Goal: Transaction & Acquisition: Purchase product/service

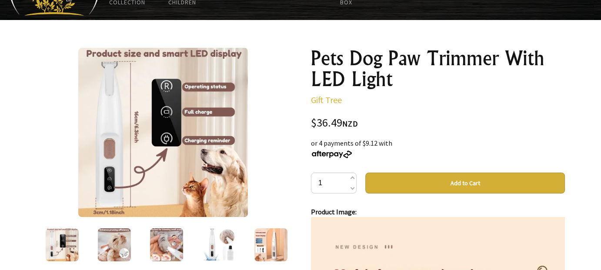
scroll to position [139, 0]
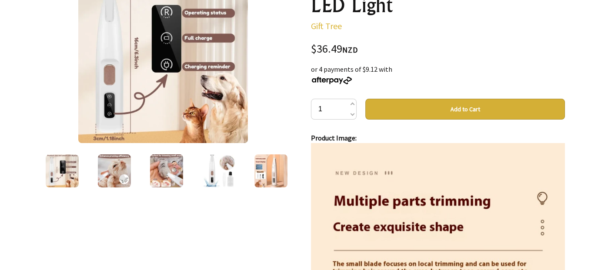
click at [113, 179] on img at bounding box center [114, 170] width 33 height 33
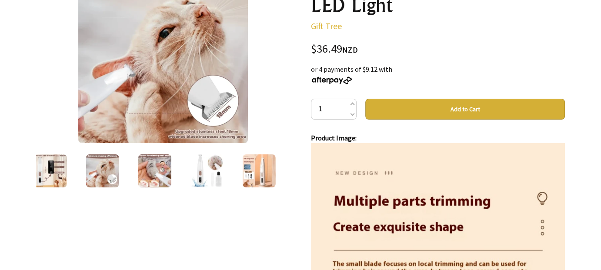
click at [162, 169] on img at bounding box center [154, 170] width 33 height 33
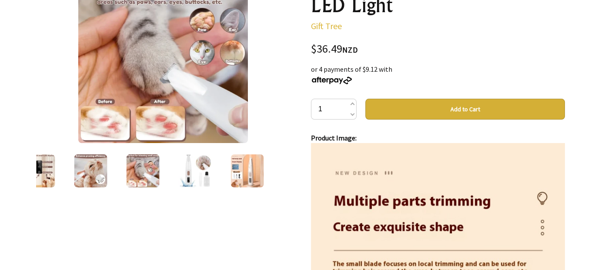
click at [199, 170] on img at bounding box center [195, 170] width 33 height 33
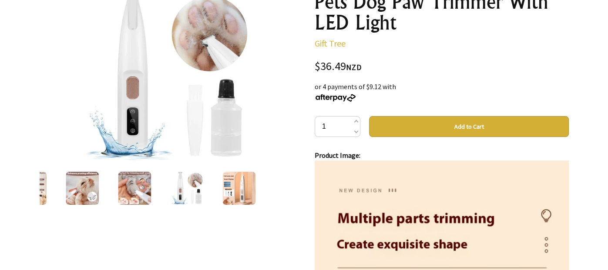
scroll to position [104, 0]
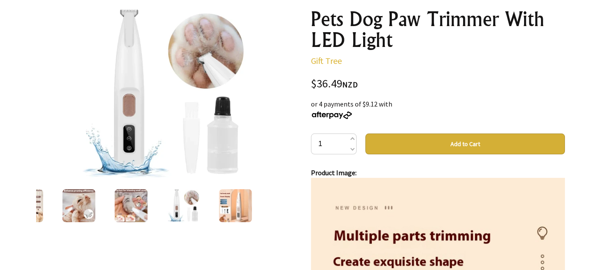
click at [233, 202] on img at bounding box center [235, 205] width 33 height 33
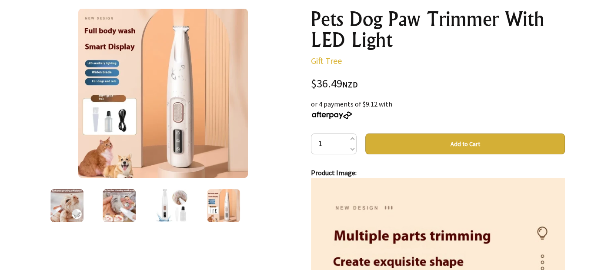
click at [102, 122] on img at bounding box center [162, 93] width 169 height 169
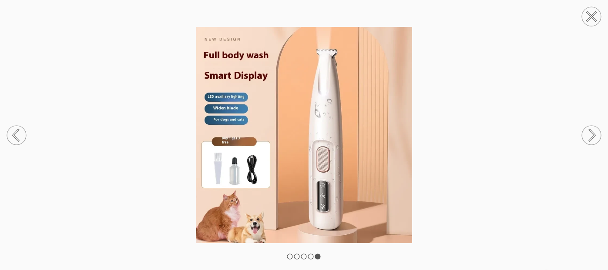
click at [589, 134] on circle at bounding box center [591, 135] width 19 height 19
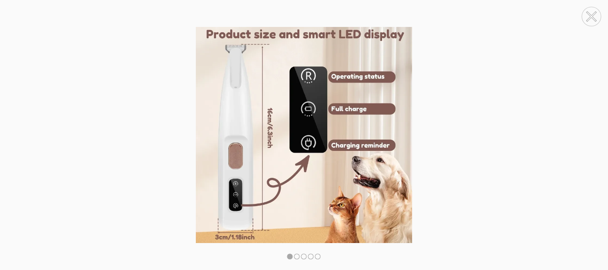
click at [589, 134] on circle at bounding box center [591, 135] width 19 height 19
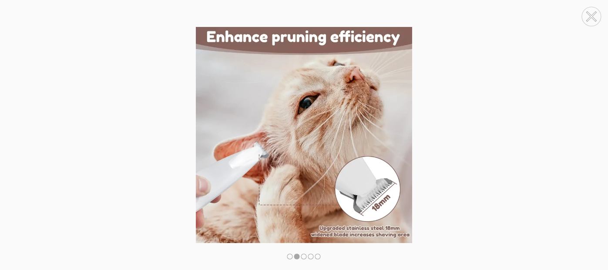
click at [589, 134] on circle at bounding box center [591, 135] width 19 height 19
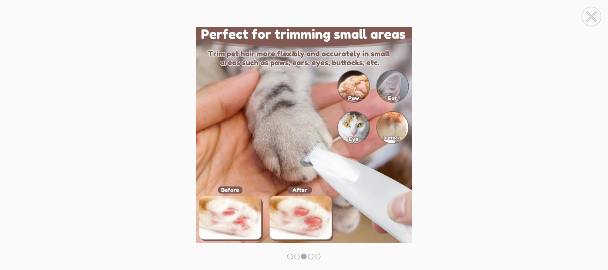
click at [589, 134] on circle at bounding box center [591, 135] width 19 height 19
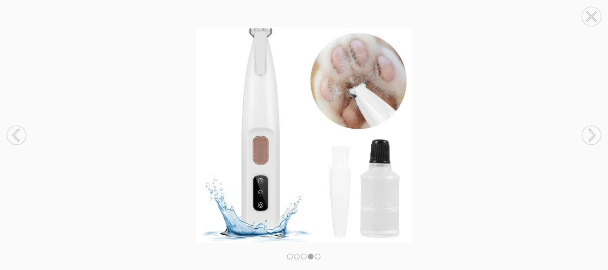
click at [589, 134] on circle at bounding box center [591, 135] width 19 height 19
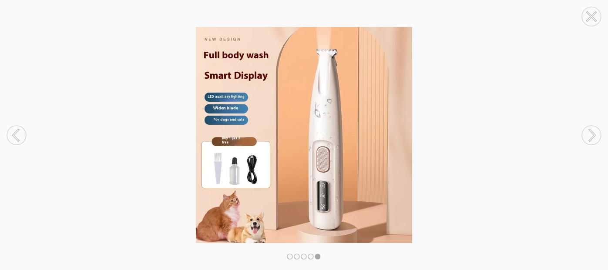
click at [589, 134] on circle at bounding box center [591, 135] width 19 height 19
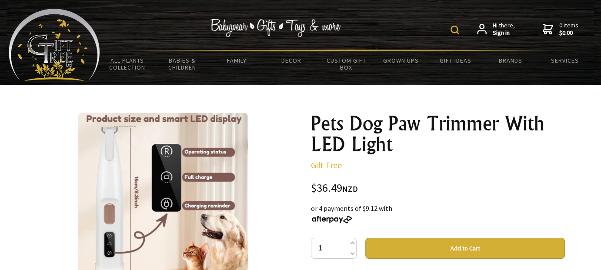
click at [396, 248] on button "Add to Cart" at bounding box center [466, 248] width 200 height 21
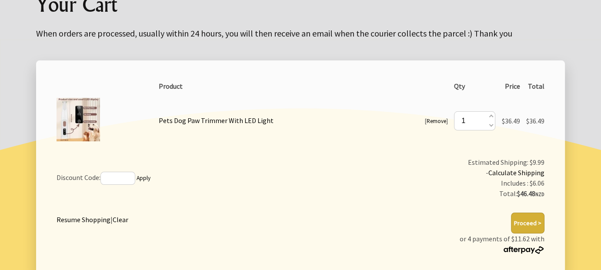
scroll to position [157, 0]
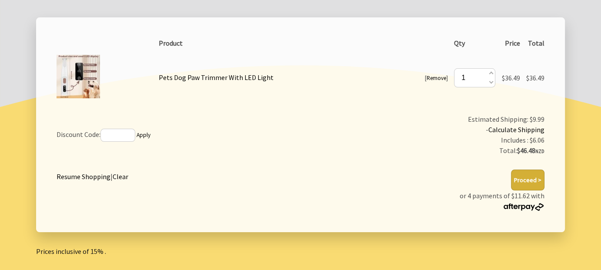
click at [531, 176] on button "Proceed >" at bounding box center [528, 180] width 34 height 21
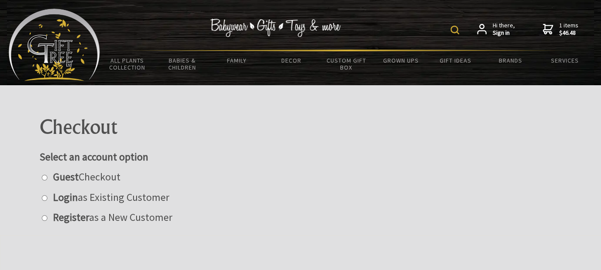
click at [45, 218] on input "radio" at bounding box center [45, 218] width 6 height 6
radio input "true"
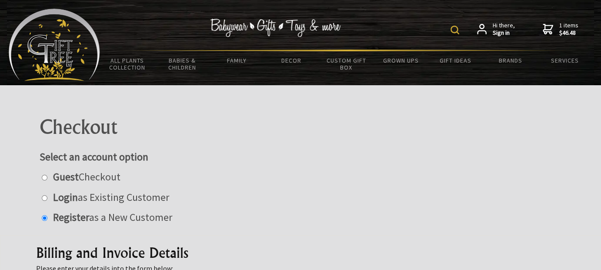
click at [42, 175] on input "radio" at bounding box center [45, 178] width 6 height 6
radio input "true"
click at [42, 195] on input "radio" at bounding box center [45, 198] width 6 height 6
radio input "true"
click at [42, 215] on input "radio" at bounding box center [45, 218] width 6 height 6
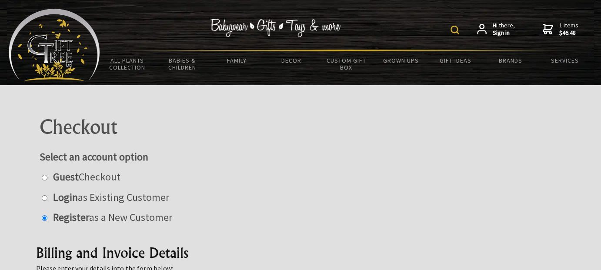
radio input "true"
click at [42, 175] on input "radio" at bounding box center [45, 178] width 6 height 6
radio input "true"
click at [42, 195] on input "radio" at bounding box center [45, 198] width 6 height 6
radio input "true"
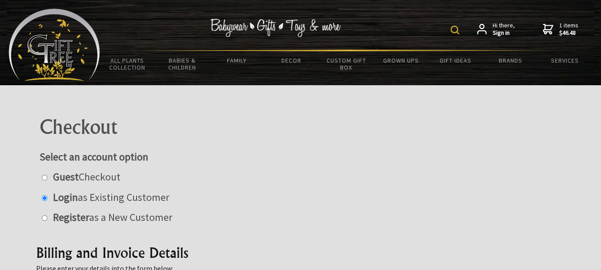
click at [42, 215] on input "radio" at bounding box center [45, 218] width 6 height 6
radio input "true"
click at [359, 164] on div "Select an account option Guest Checkout Login as Existing Customer Register as …" at bounding box center [301, 187] width 522 height 75
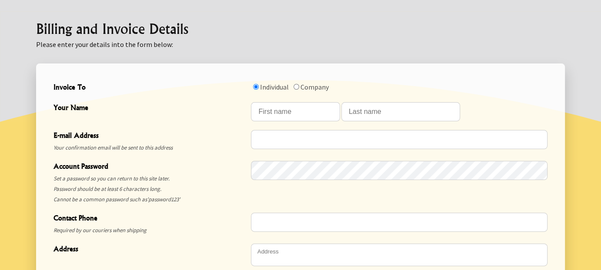
scroll to position [209, 0]
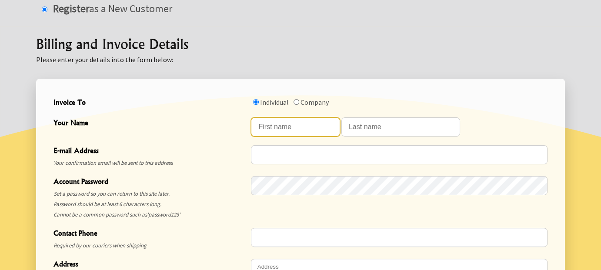
click at [305, 125] on input "Your Name" at bounding box center [295, 126] width 89 height 19
type input "Trish"
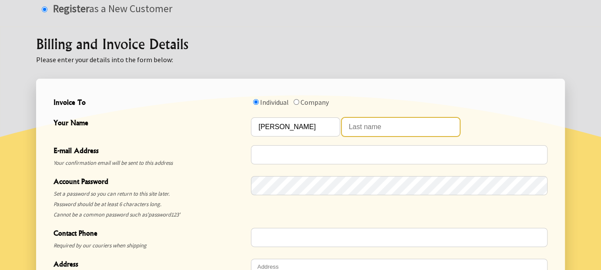
type input "Nickerson"
type input "patricia.nickerson@gmail.com"
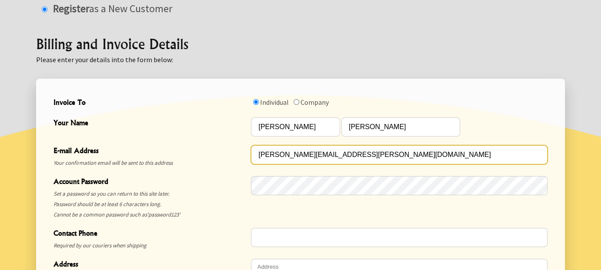
type input "0211547680"
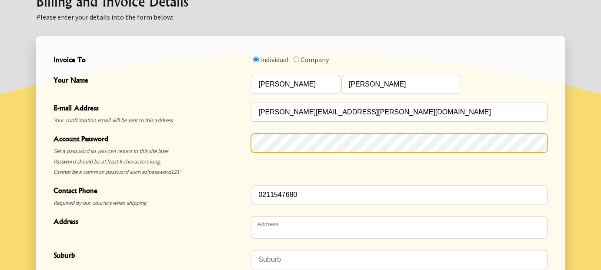
scroll to position [261, 0]
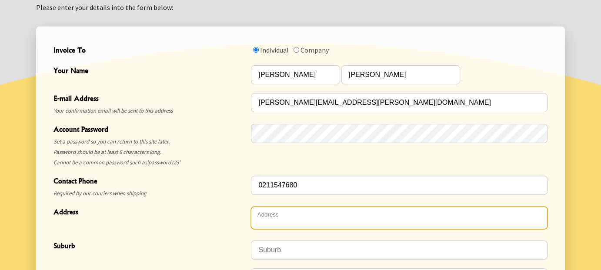
click at [278, 214] on textarea "Address" at bounding box center [399, 218] width 297 height 23
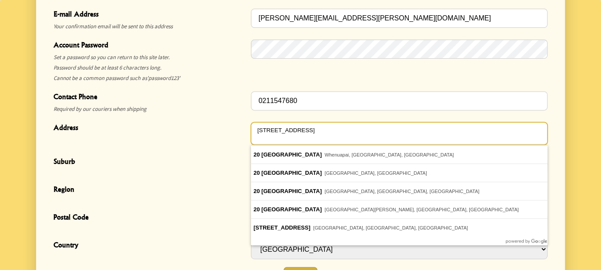
scroll to position [356, 0]
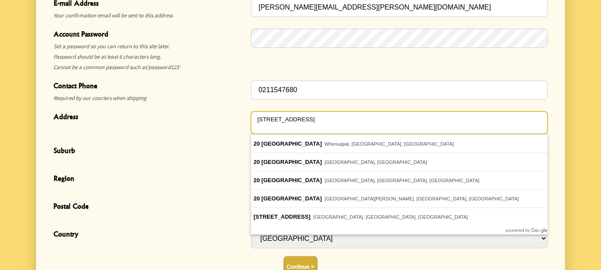
click at [346, 119] on textarea "20 Karaka Crescent" at bounding box center [399, 122] width 297 height 23
type textarea "20 Karaka Crescent"
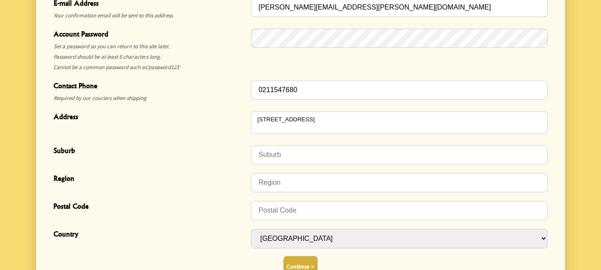
click at [146, 193] on div "Region" at bounding box center [153, 182] width 198 height 21
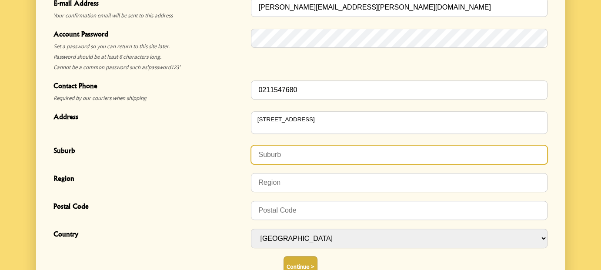
click at [297, 156] on input "Suburb" at bounding box center [399, 154] width 297 height 19
type input "Levin"
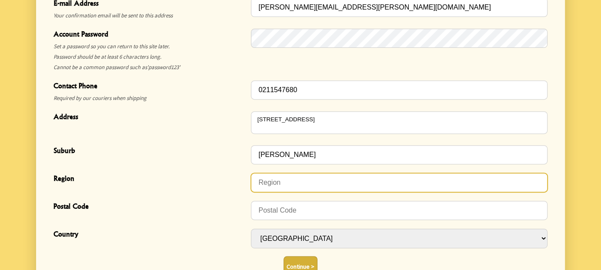
click at [305, 181] on input "Region" at bounding box center [399, 182] width 297 height 19
type input "Levin"
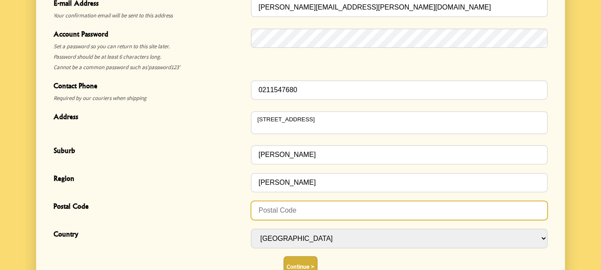
click at [305, 213] on input "Postal Code" at bounding box center [399, 210] width 297 height 19
type input "5510"
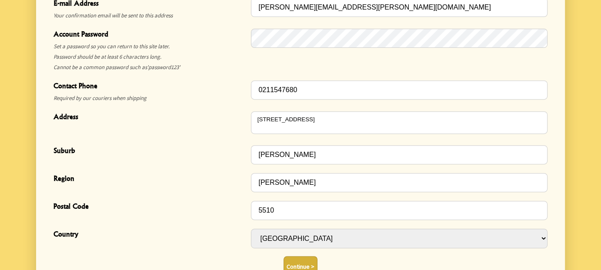
click at [306, 262] on button "Continue >" at bounding box center [301, 266] width 34 height 21
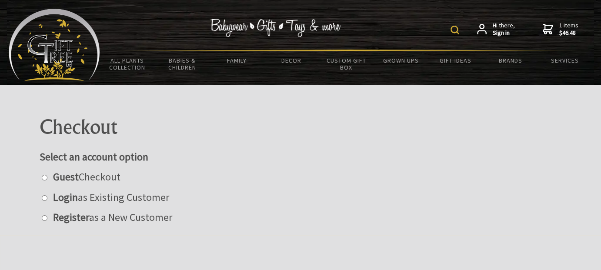
click at [498, 33] on strong "Sign in" at bounding box center [504, 33] width 22 height 8
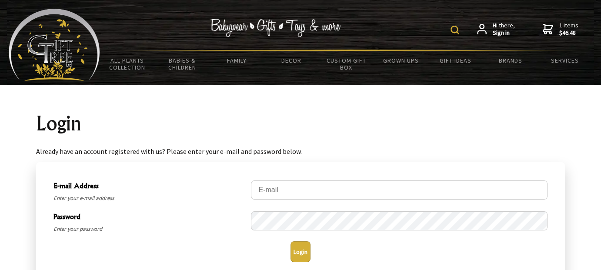
click at [501, 24] on span "Hi there, Sign in" at bounding box center [504, 29] width 22 height 15
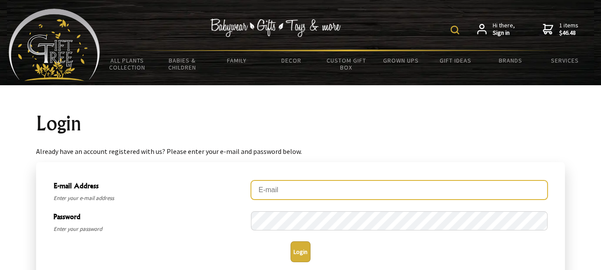
click at [330, 195] on input "E-mail Address" at bounding box center [399, 190] width 297 height 19
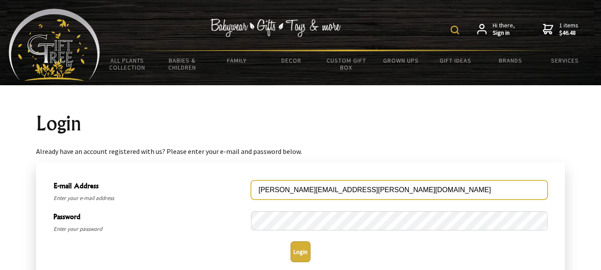
type input "[PERSON_NAME][EMAIL_ADDRESS][PERSON_NAME][DOMAIN_NAME]"
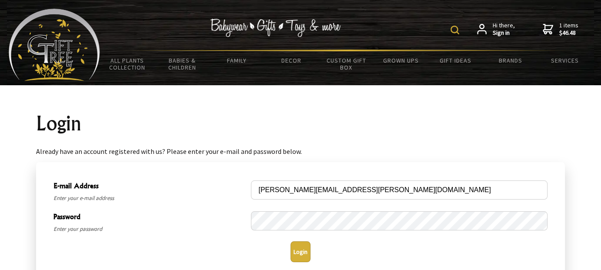
click at [299, 249] on button "Login" at bounding box center [301, 252] width 20 height 21
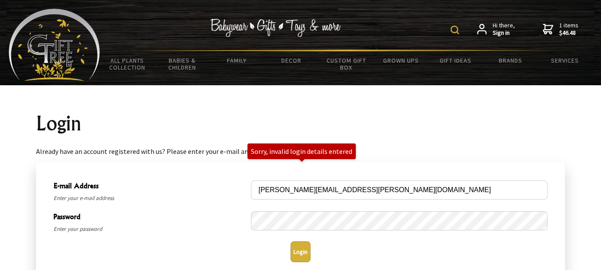
click at [482, 29] on icon at bounding box center [482, 29] width 10 height 10
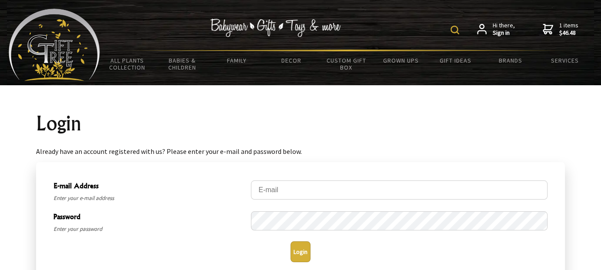
click at [565, 34] on strong "$46.48" at bounding box center [569, 33] width 19 height 8
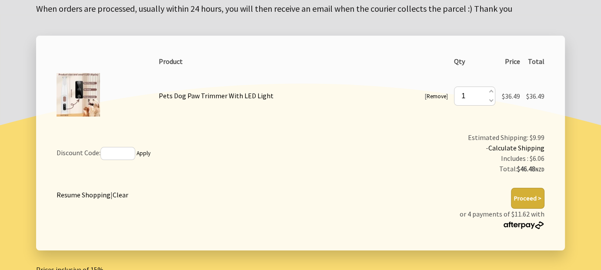
scroll to position [139, 0]
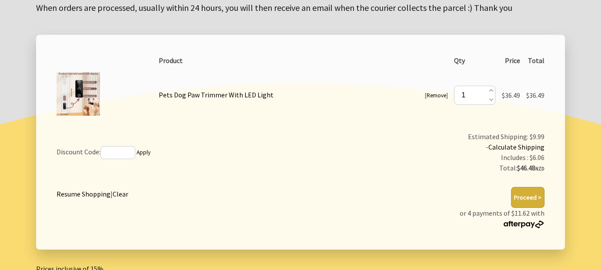
click at [523, 193] on button "Proceed >" at bounding box center [528, 197] width 34 height 21
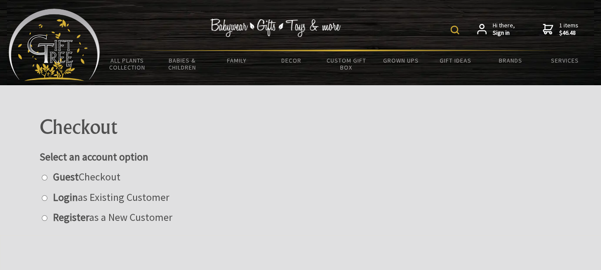
click at [44, 178] on input "radio" at bounding box center [45, 178] width 6 height 6
radio input "true"
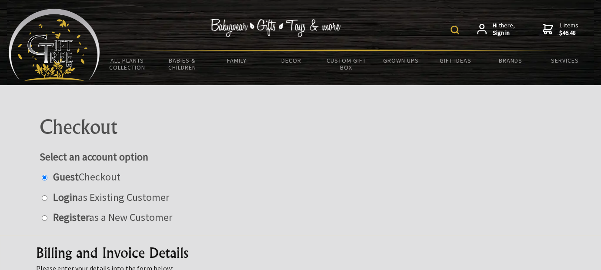
click at [42, 195] on input "radio" at bounding box center [45, 198] width 6 height 6
radio input "true"
click at [42, 215] on input "radio" at bounding box center [45, 218] width 6 height 6
radio input "true"
click at [42, 175] on input "radio" at bounding box center [45, 178] width 6 height 6
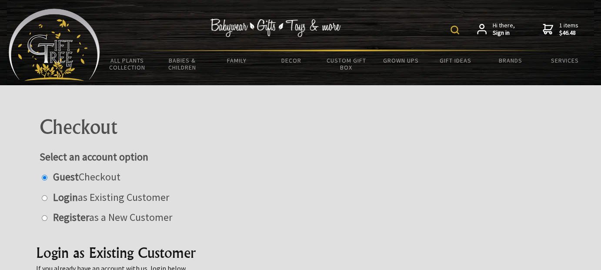
radio input "true"
click at [42, 195] on input "radio" at bounding box center [45, 198] width 6 height 6
radio input "true"
click at [42, 215] on input "radio" at bounding box center [45, 218] width 6 height 6
radio input "true"
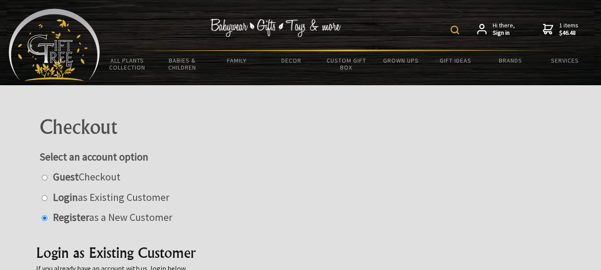
click at [42, 175] on input "radio" at bounding box center [45, 178] width 6 height 6
radio input "true"
click at [42, 195] on input "radio" at bounding box center [45, 198] width 6 height 6
radio input "true"
click at [44, 176] on input "radio" at bounding box center [45, 178] width 6 height 6
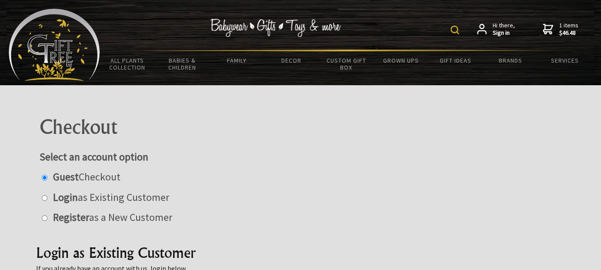
radio input "true"
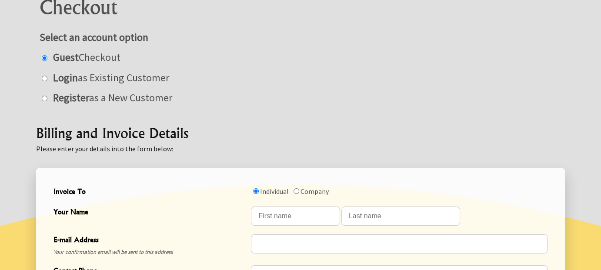
scroll to position [209, 0]
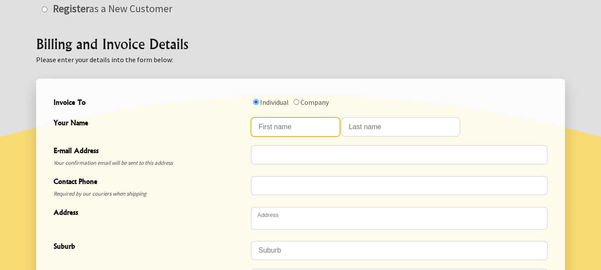
click at [280, 121] on input "Your Name" at bounding box center [295, 126] width 89 height 19
type input "[PERSON_NAME]"
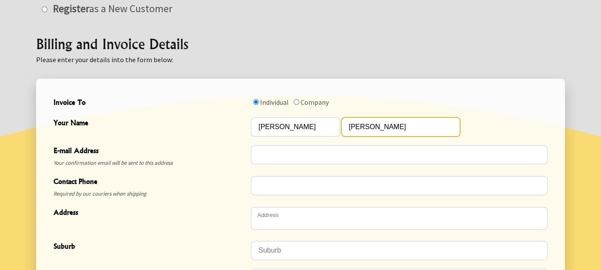
type input "patricia.nickerson@gmail.com"
type input "0211547680"
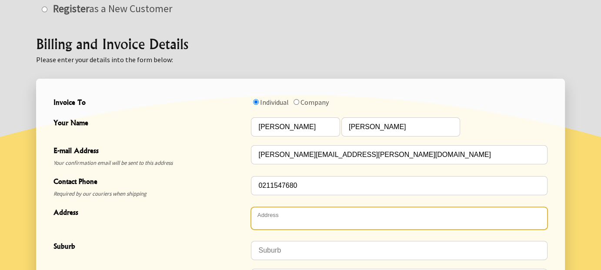
click at [278, 219] on textarea "Address" at bounding box center [399, 218] width 297 height 23
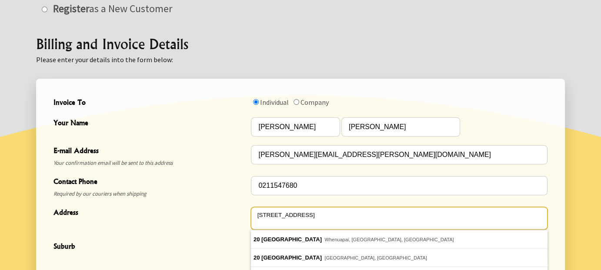
type textarea "[STREET_ADDRESS]"
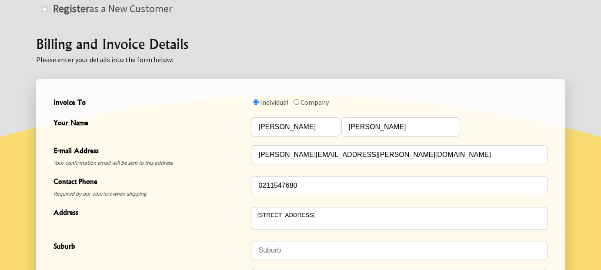
click at [592, 242] on div at bounding box center [300, 230] width 601 height 406
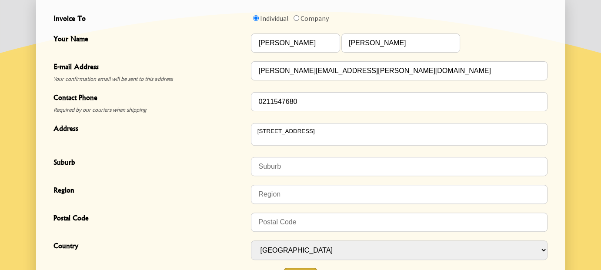
scroll to position [313, 0]
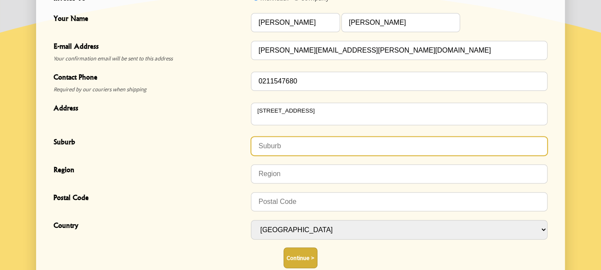
click at [285, 147] on input "Suburb" at bounding box center [399, 146] width 297 height 19
type input "Levin"
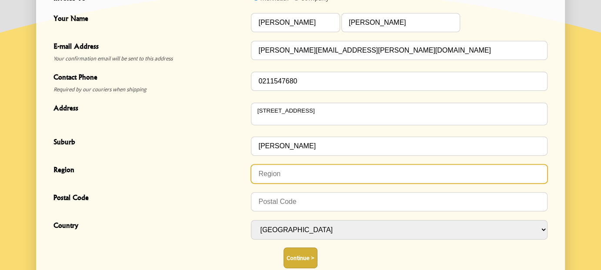
click at [284, 176] on input "Region" at bounding box center [399, 173] width 297 height 19
type input "Levin"
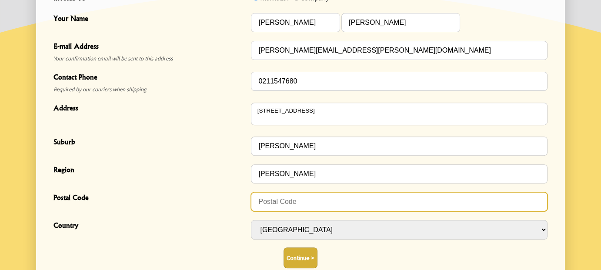
click at [276, 199] on input "Postal Code" at bounding box center [399, 201] width 297 height 19
type input "5510"
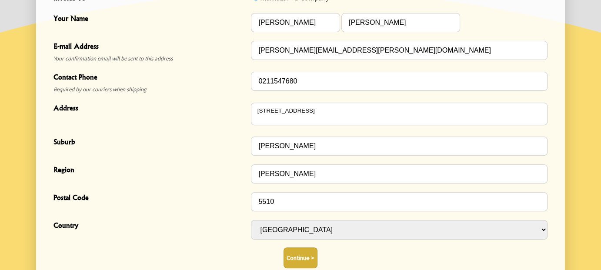
click at [295, 258] on button "Continue >" at bounding box center [301, 258] width 34 height 21
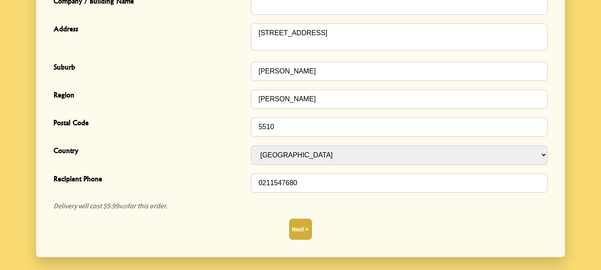
scroll to position [313, 0]
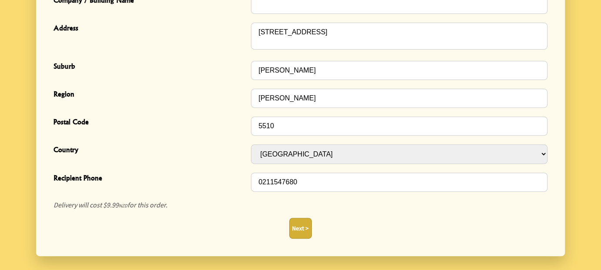
click at [299, 228] on button "Next >" at bounding box center [300, 228] width 23 height 21
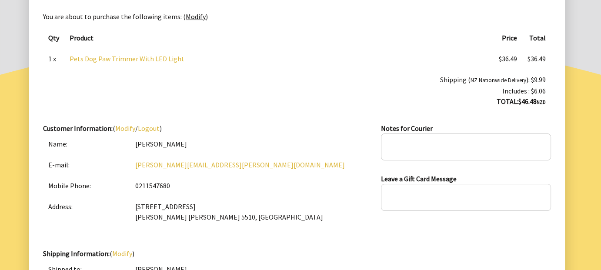
scroll to position [122, 0]
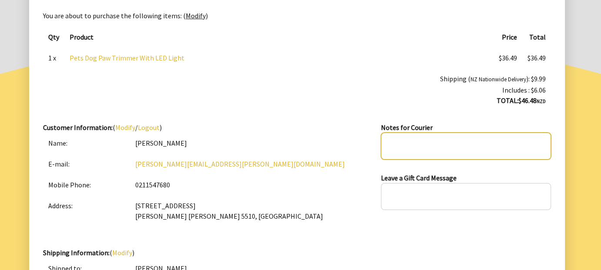
click at [403, 140] on textarea at bounding box center [466, 146] width 170 height 27
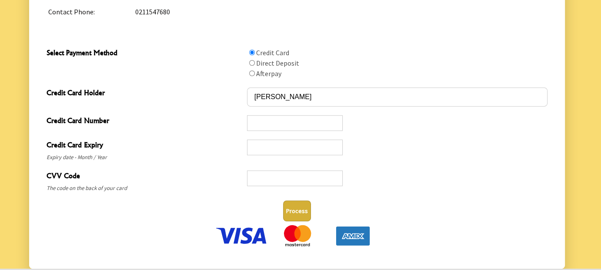
scroll to position [435, 0]
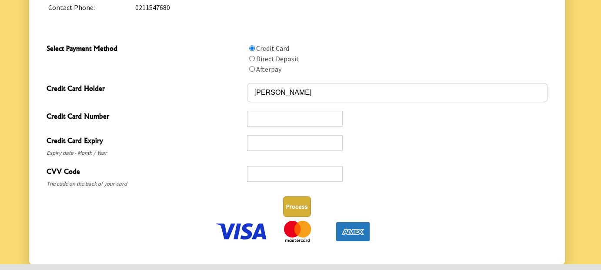
type textarea "LEAVE IN [GEOGRAPHIC_DATA] PLEASE CLOSE FRONT DOOR AFTER DELIVERY thank you"
click at [480, 207] on div "Process" at bounding box center [297, 206] width 501 height 21
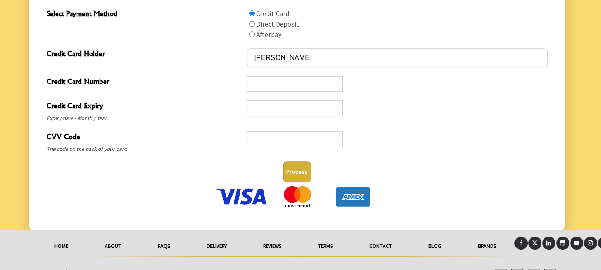
scroll to position [483, 0]
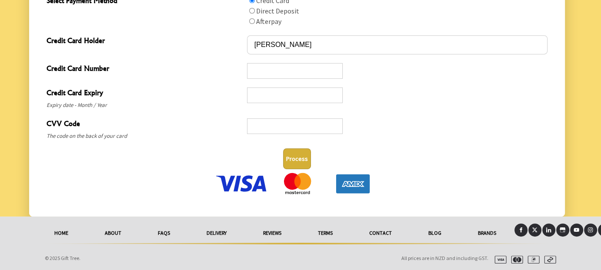
click at [257, 183] on img at bounding box center [242, 184] width 54 height 22
click at [474, 111] on div "Credit Card Expiry Expiry date - Month / Year" at bounding box center [297, 98] width 508 height 31
click at [375, 11] on div "Credit Card Direct Deposit Afterpay" at bounding box center [397, 10] width 301 height 33
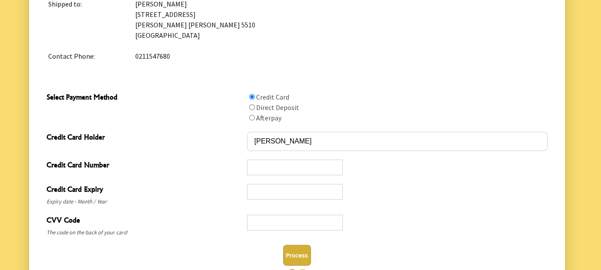
scroll to position [379, 0]
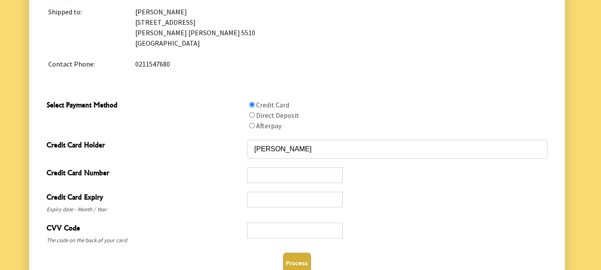
click at [253, 112] on input "Select Payment Method" at bounding box center [252, 115] width 6 height 6
radio input "true"
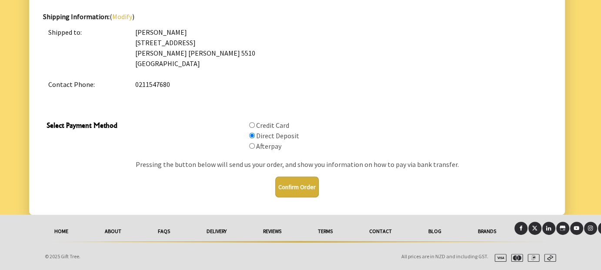
scroll to position [356, 0]
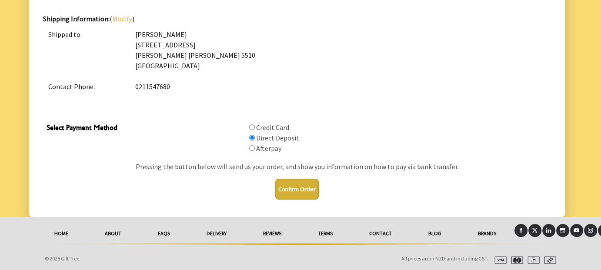
click at [251, 125] on input "Select Payment Method" at bounding box center [252, 127] width 6 height 6
radio input "true"
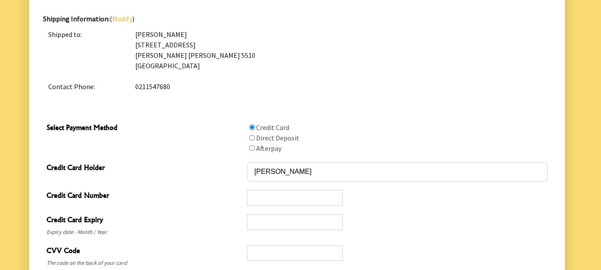
click at [580, 231] on div at bounding box center [300, 36] width 601 height 614
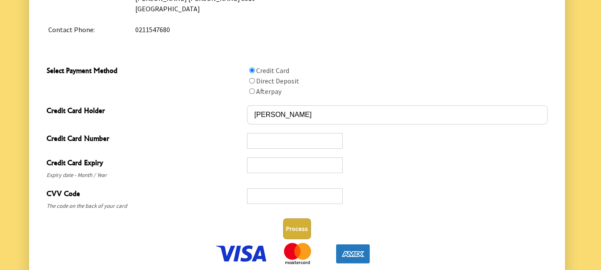
scroll to position [426, 0]
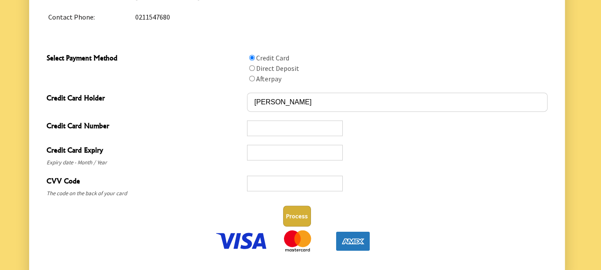
click at [292, 212] on button "Process" at bounding box center [297, 216] width 28 height 21
